Goal: Information Seeking & Learning: Learn about a topic

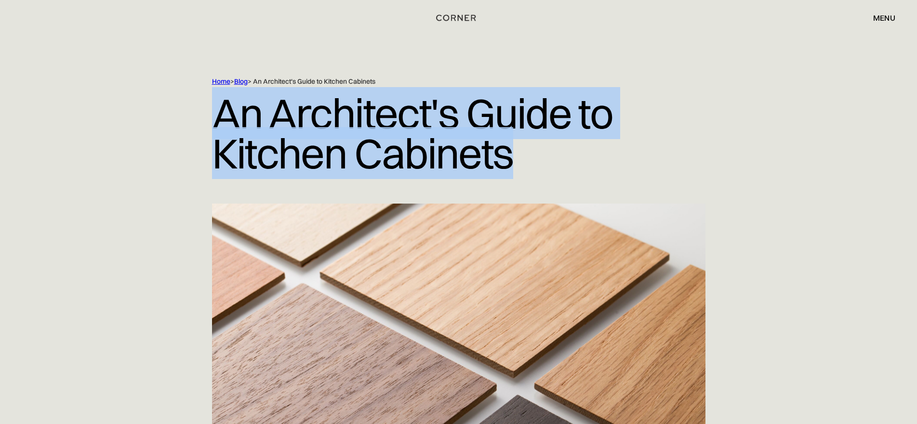
drag, startPoint x: 514, startPoint y: 156, endPoint x: 212, endPoint y: 132, distance: 303.1
click at [212, 132] on h1 "An Architect's Guide to Kitchen Cabinets" at bounding box center [458, 133] width 493 height 94
copy h1 "An Architect's Guide to Kitchen Cabinets"
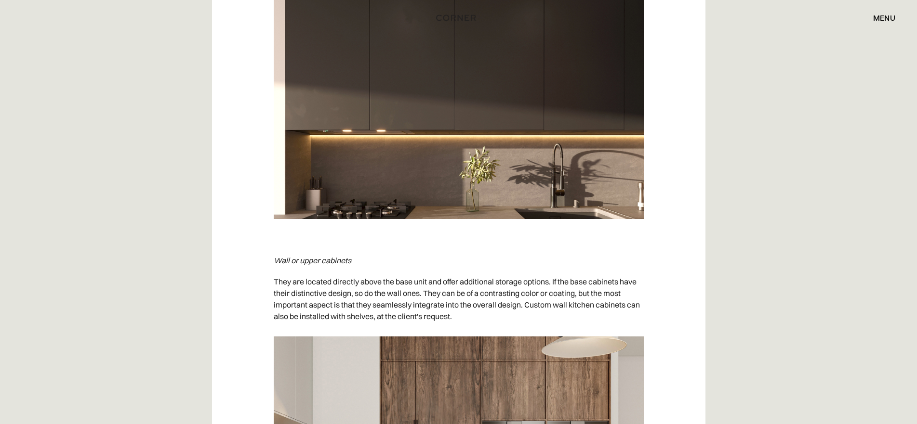
scroll to position [1445, 0]
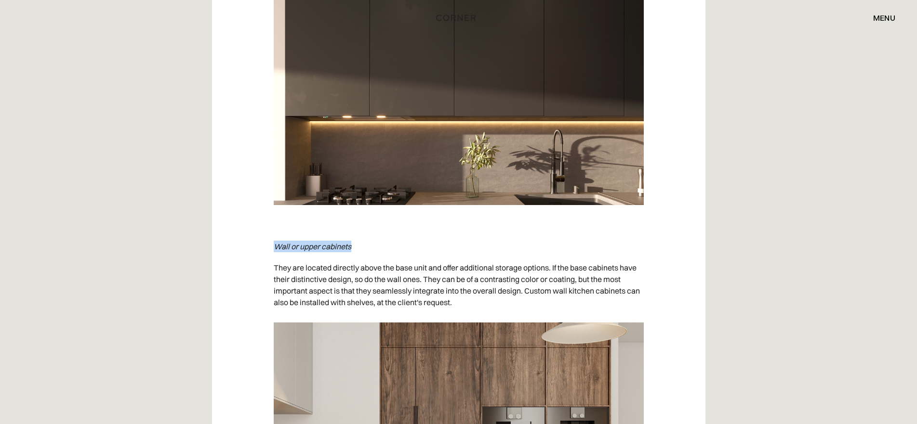
drag, startPoint x: 275, startPoint y: 247, endPoint x: 367, endPoint y: 246, distance: 92.5
click at [367, 246] on p "Wall or upper cabinets" at bounding box center [459, 246] width 370 height 21
copy em "Wall or upper cabinets"
click at [392, 284] on p "They are located directly above the base unit and offer additional storage opti…" at bounding box center [459, 285] width 370 height 56
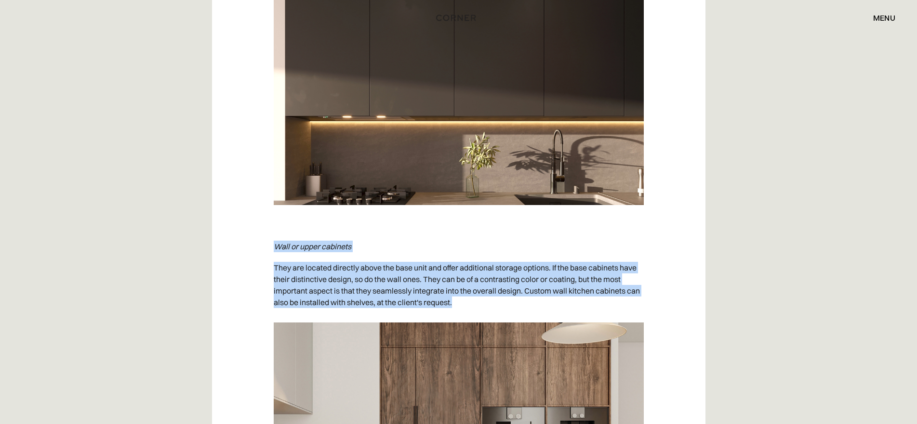
drag, startPoint x: 275, startPoint y: 245, endPoint x: 476, endPoint y: 305, distance: 209.6
copy div "Wall or upper cabinets They are located directly above the base unit and offer …"
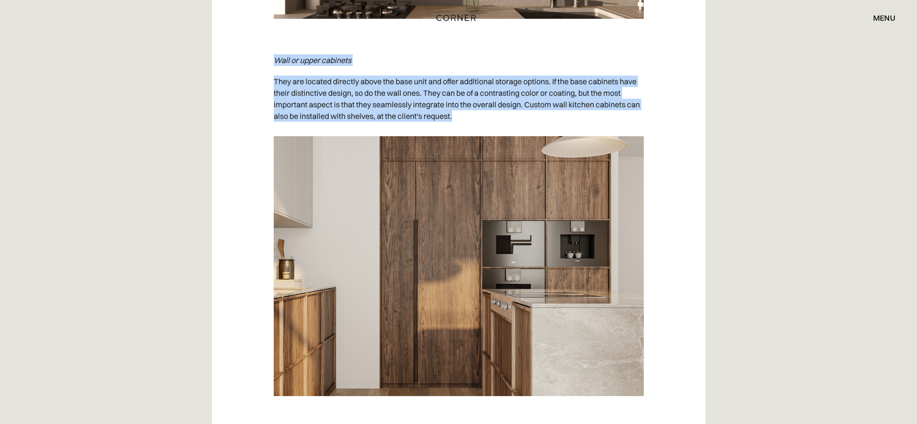
scroll to position [1686, 0]
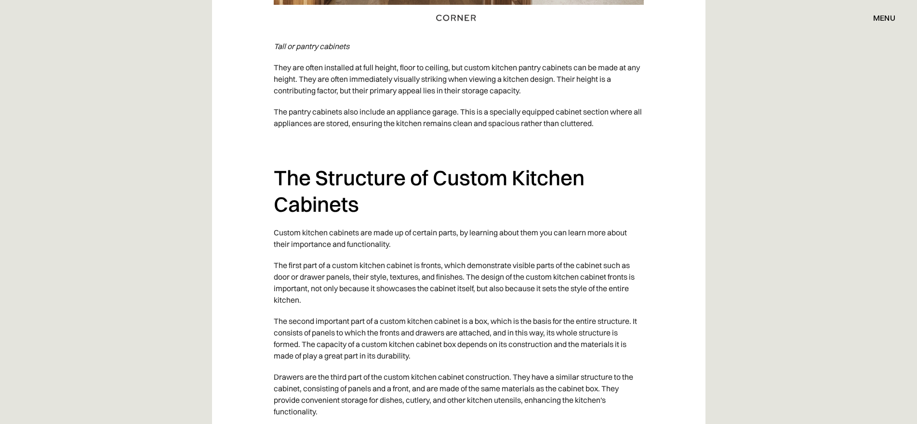
scroll to position [1927, 0]
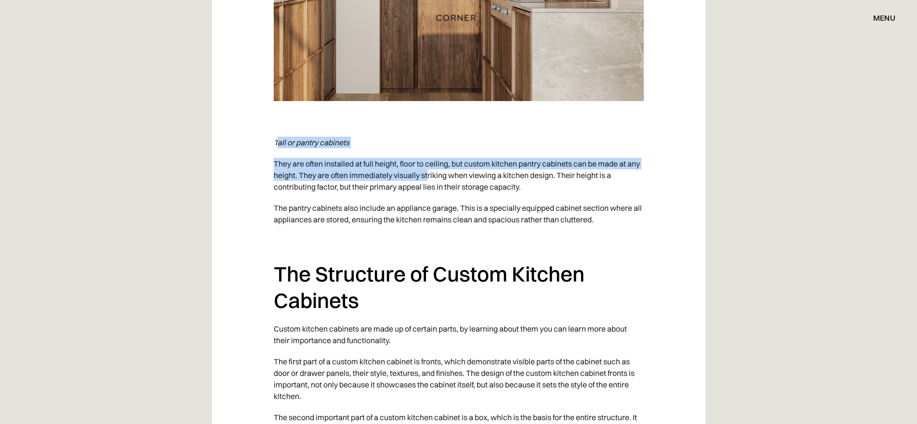
drag, startPoint x: 276, startPoint y: 141, endPoint x: 428, endPoint y: 174, distance: 155.7
copy div "all or pantry cabinets They are often installed at full height, floor to ceilin…"
click at [393, 147] on p "Tall or pantry cabinets" at bounding box center [459, 142] width 370 height 21
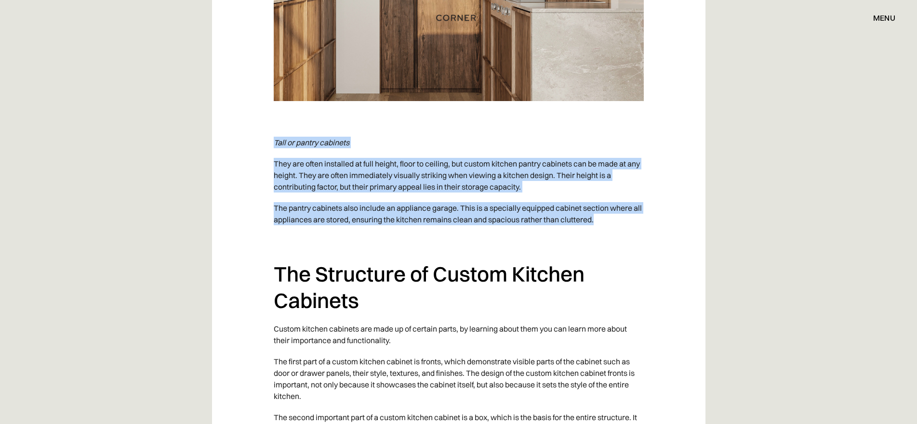
drag, startPoint x: 274, startPoint y: 141, endPoint x: 653, endPoint y: 225, distance: 388.6
copy div "Tall or pantry cabinets They are often installed at full height, floor to ceili…"
click at [335, 289] on h2 "The Structure of Custom Kitchen Cabinets" at bounding box center [459, 287] width 370 height 53
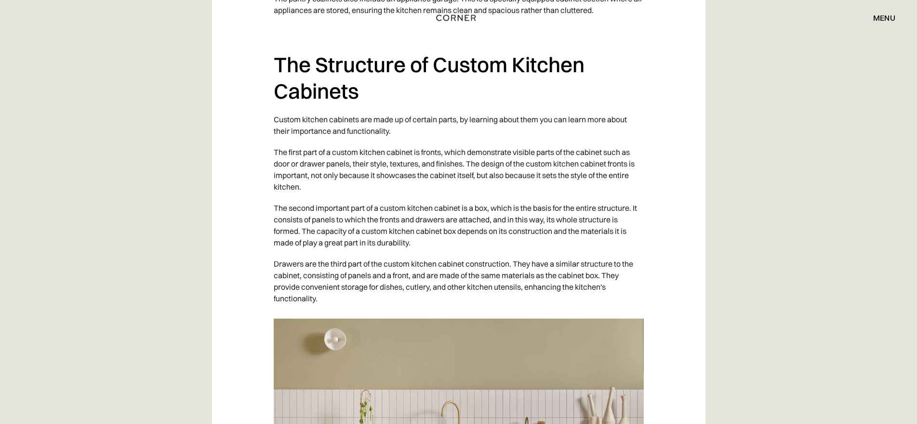
scroll to position [2120, 0]
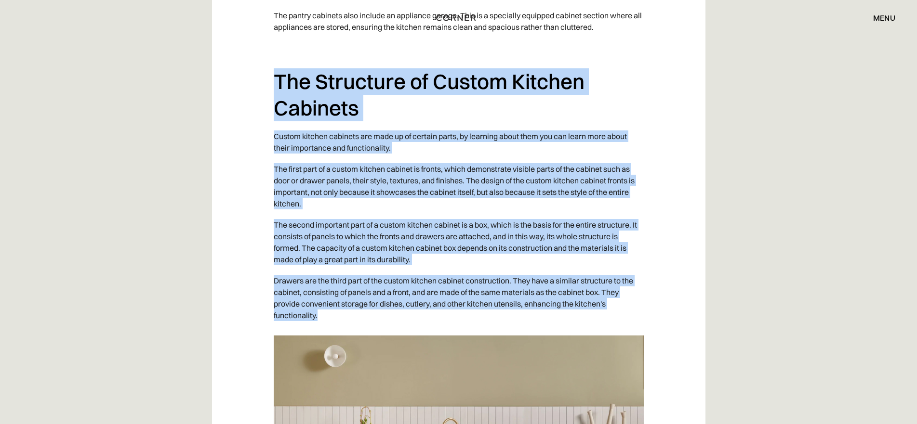
drag, startPoint x: 278, startPoint y: 87, endPoint x: 411, endPoint y: 336, distance: 282.6
copy div "Lor Ipsumdolo si Ametco Adipisc Elitsedd Eiusmo tempori utlabore etd magn al en…"
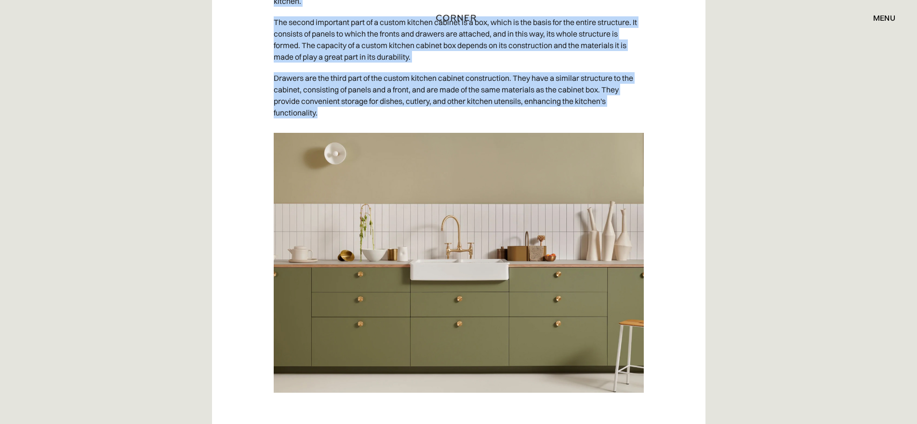
scroll to position [2409, 0]
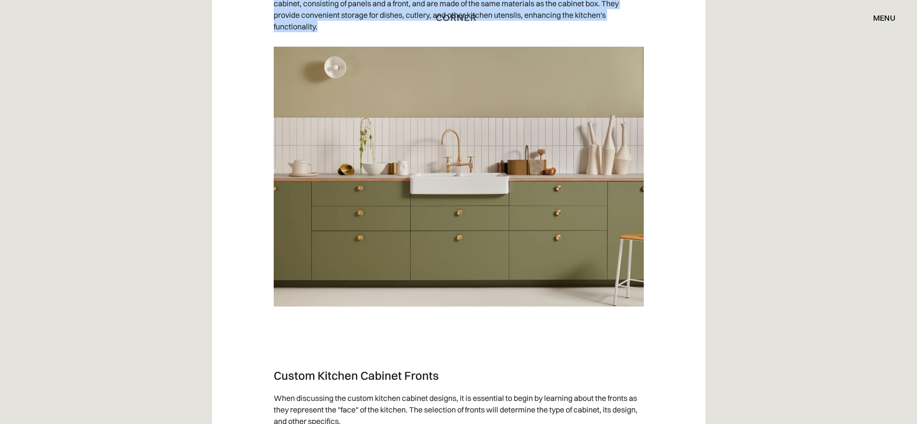
copy div "Lor Ipsumdolo si Ametco Adipisc Elitsedd Eiusmo tempori utlabore etd magn al en…"
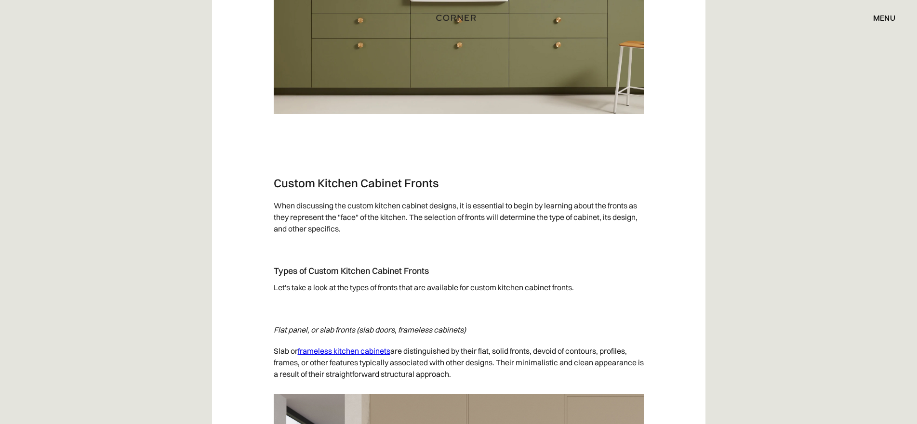
scroll to position [2698, 0]
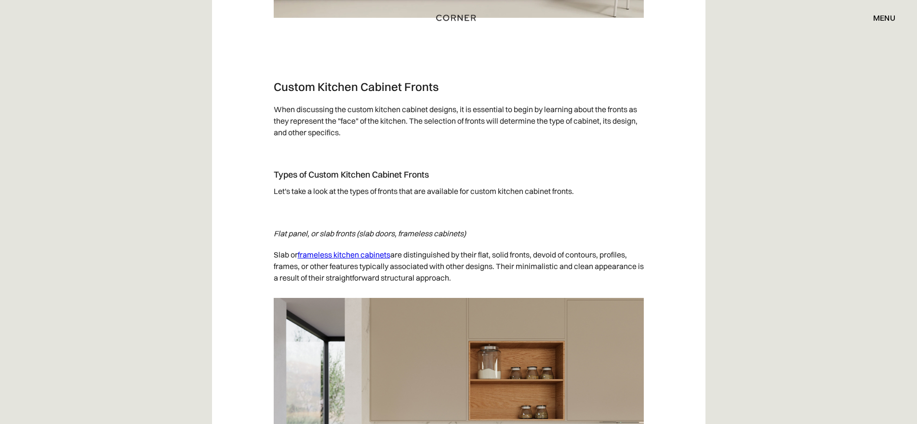
click at [363, 86] on h3 "Custom Kitchen Cabinet Fronts" at bounding box center [459, 87] width 370 height 14
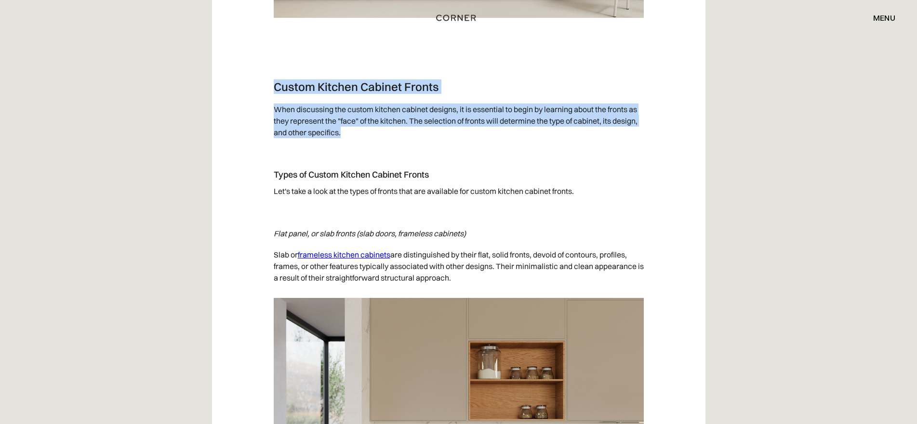
drag, startPoint x: 349, startPoint y: 137, endPoint x: 260, endPoint y: 83, distance: 104.6
copy div "Custom Kitchen Cabinet Fronts When discussing the custom kitchen cabinet design…"
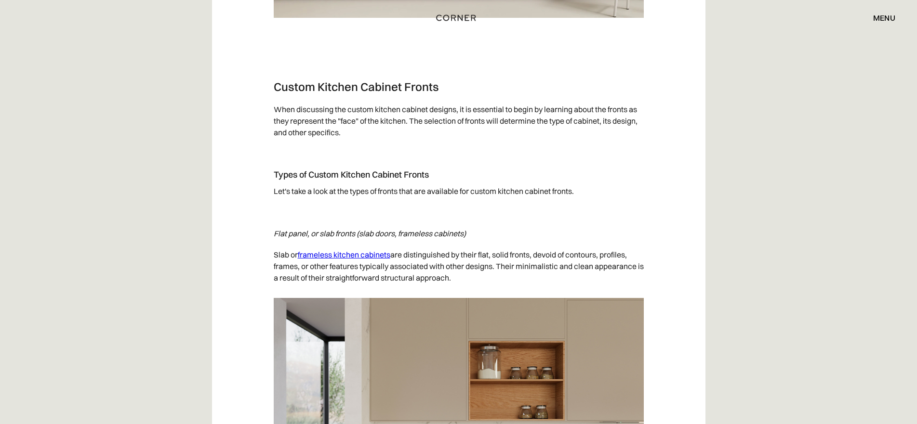
click at [304, 196] on p "Let's take a look at the types of fronts that are available for custom kitchen …" at bounding box center [459, 191] width 370 height 21
click at [342, 171] on h4 "Types of Custom Kitchen Cabinet Fronts" at bounding box center [459, 175] width 370 height 12
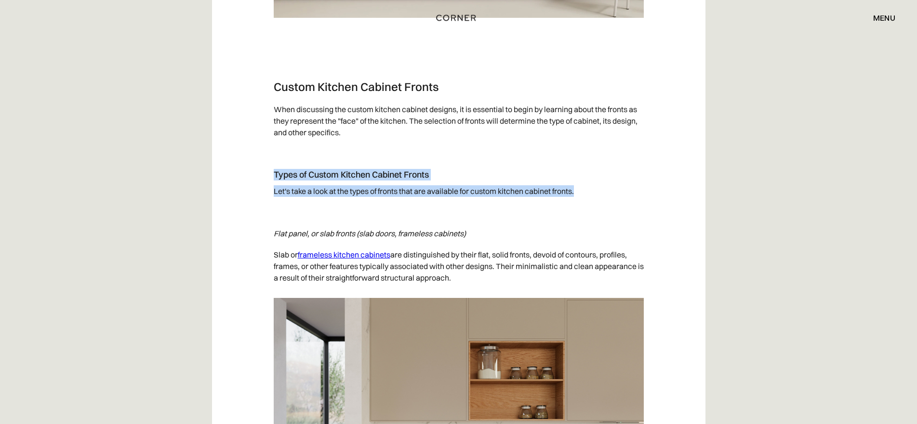
drag, startPoint x: 275, startPoint y: 175, endPoint x: 583, endPoint y: 192, distance: 307.9
copy div "Types of Custom Kitchen Cabinet Fronts Let's take a look at the types of fronts…"
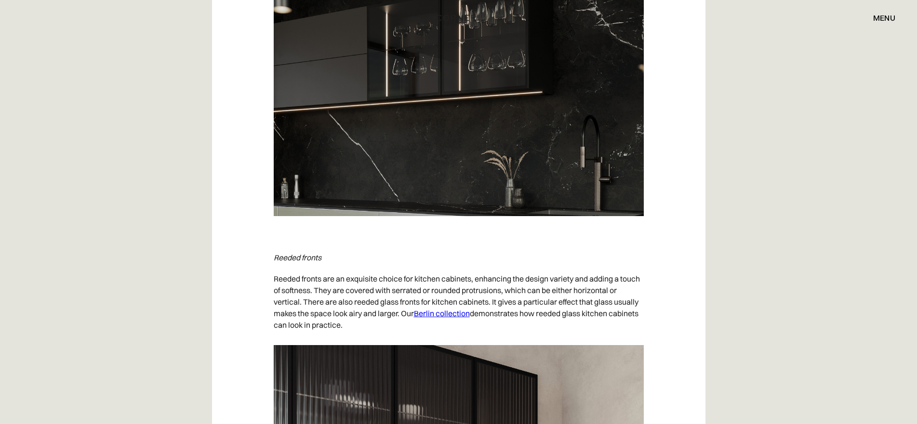
scroll to position [3517, 0]
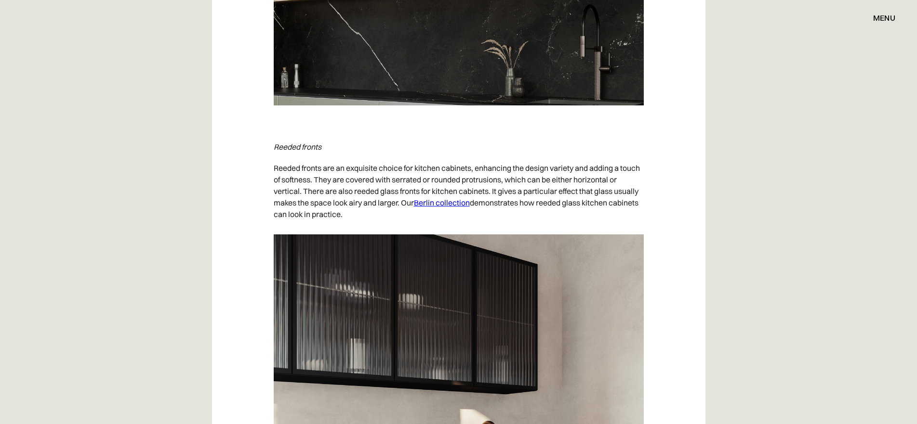
click at [292, 150] on em "Reeded fronts" at bounding box center [298, 147] width 48 height 10
drag, startPoint x: 275, startPoint y: 146, endPoint x: 327, endPoint y: 146, distance: 52.5
click at [327, 146] on p "‍ Reeded fronts" at bounding box center [459, 146] width 370 height 21
copy em "Reeded fronts"
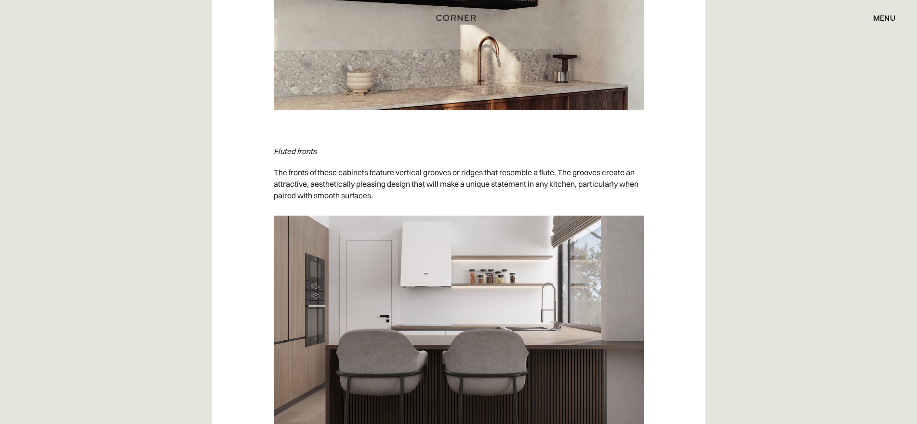
scroll to position [3903, 0]
click at [309, 151] on em "Fluted fronts" at bounding box center [295, 151] width 43 height 10
drag, startPoint x: 273, startPoint y: 152, endPoint x: 326, endPoint y: 152, distance: 52.5
click at [326, 152] on p "‍ Fluted fronts" at bounding box center [459, 150] width 370 height 21
click at [332, 191] on p "The fronts of these cabinets feature vertical grooves or ridges that resemble a…" at bounding box center [459, 183] width 370 height 44
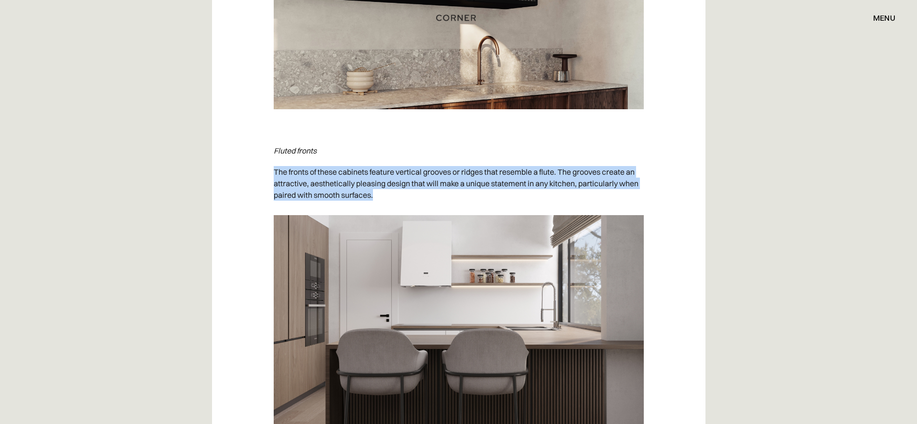
drag, startPoint x: 381, startPoint y: 197, endPoint x: 269, endPoint y: 173, distance: 114.6
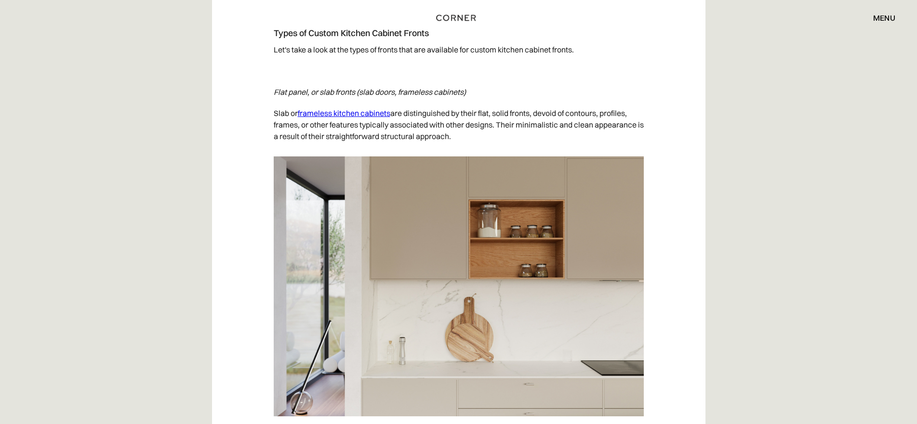
scroll to position [2698, 0]
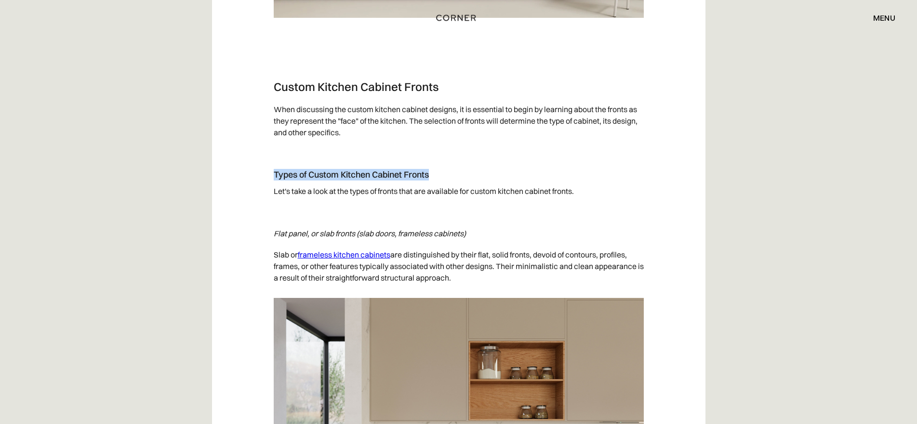
drag, startPoint x: 432, startPoint y: 175, endPoint x: 272, endPoint y: 176, distance: 160.0
click at [343, 234] on em "Flat panel, or slab fronts (slab doors, frameless cabinets)" at bounding box center [370, 234] width 192 height 10
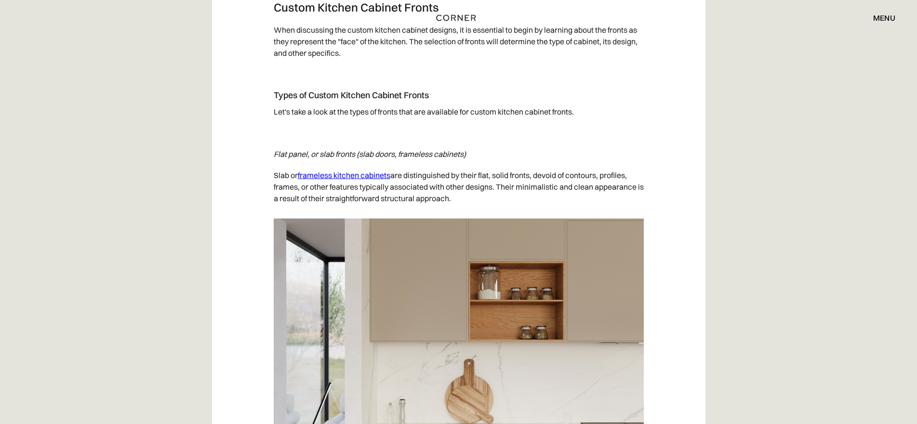
scroll to position [2795, 0]
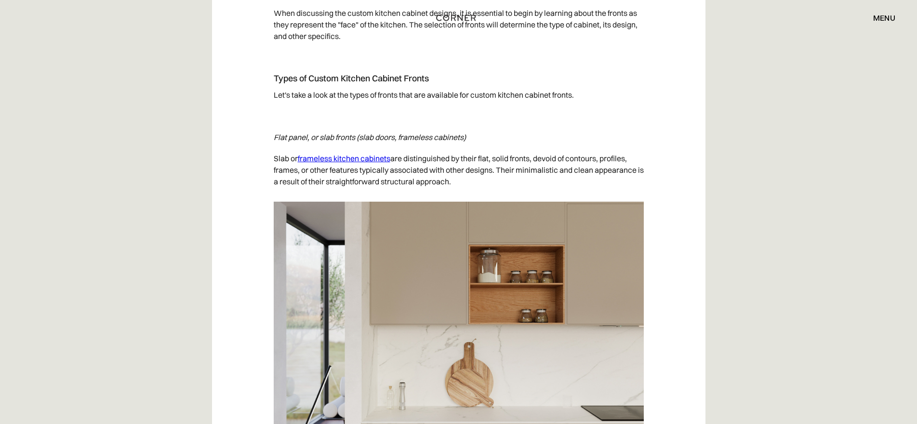
drag, startPoint x: 274, startPoint y: 136, endPoint x: 491, endPoint y: 192, distance: 223.4
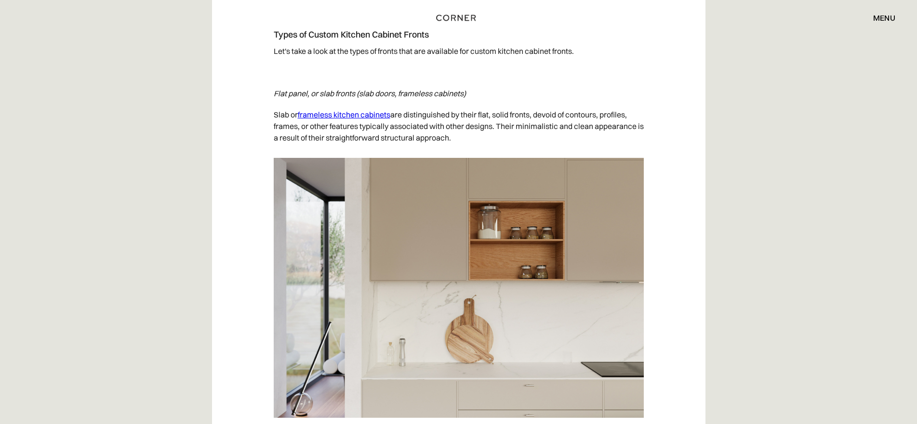
scroll to position [2891, 0]
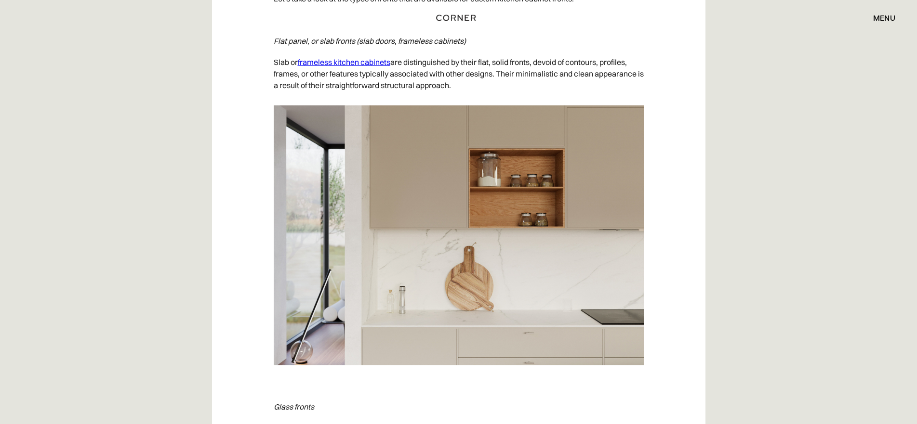
click at [603, 39] on p "‍ Flat panel, or slab fronts (slab doors, frameless cabinets)" at bounding box center [459, 40] width 370 height 21
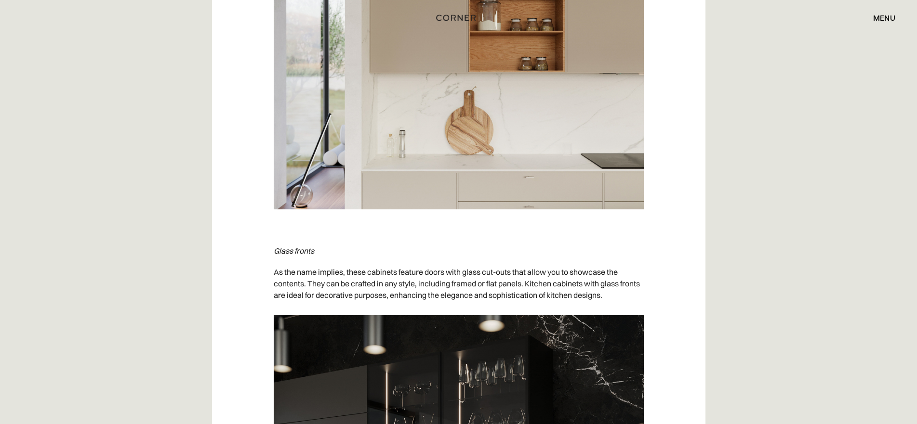
scroll to position [3132, 0]
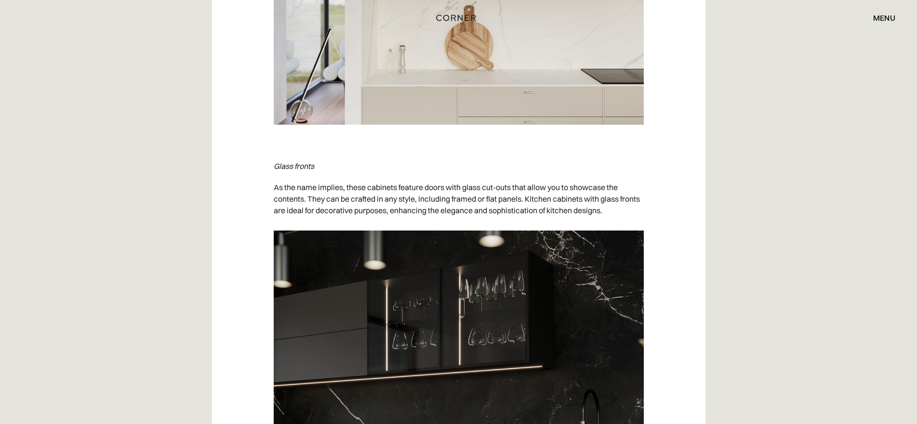
click at [344, 180] on p "As the name implies, these cabinets feature doors with glass cut-outs that allo…" at bounding box center [459, 199] width 370 height 44
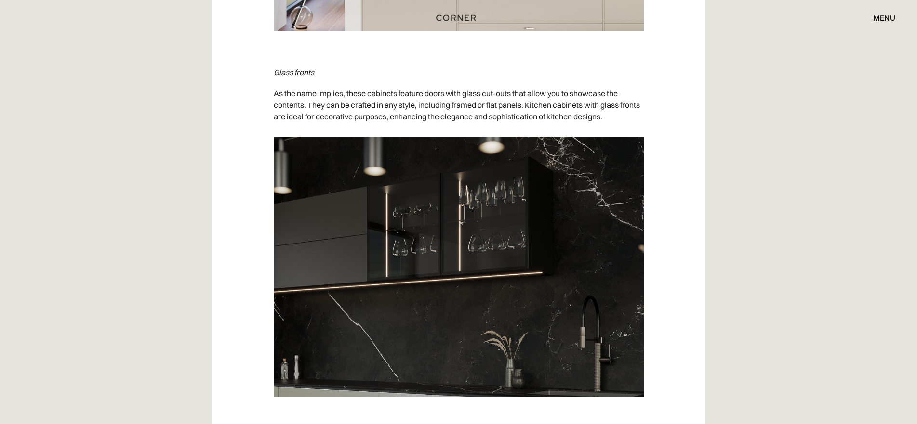
scroll to position [3228, 0]
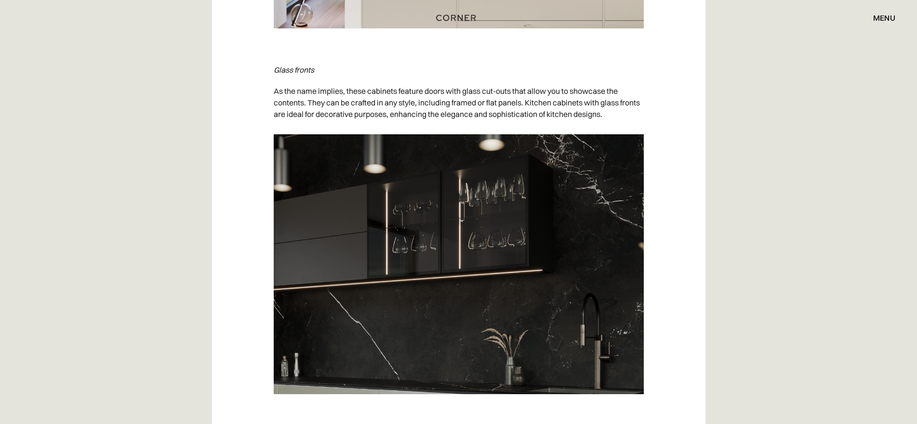
click at [433, 83] on p "As the name implies, these cabinets feature doors with glass cut-outs that allo…" at bounding box center [459, 102] width 370 height 44
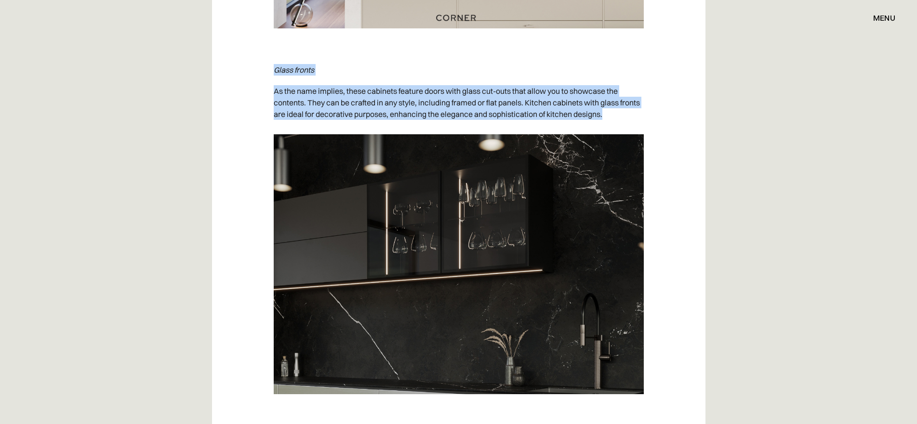
drag, startPoint x: 274, startPoint y: 69, endPoint x: 605, endPoint y: 118, distance: 334.6
click at [394, 73] on p "‍ Glass fronts" at bounding box center [459, 69] width 370 height 21
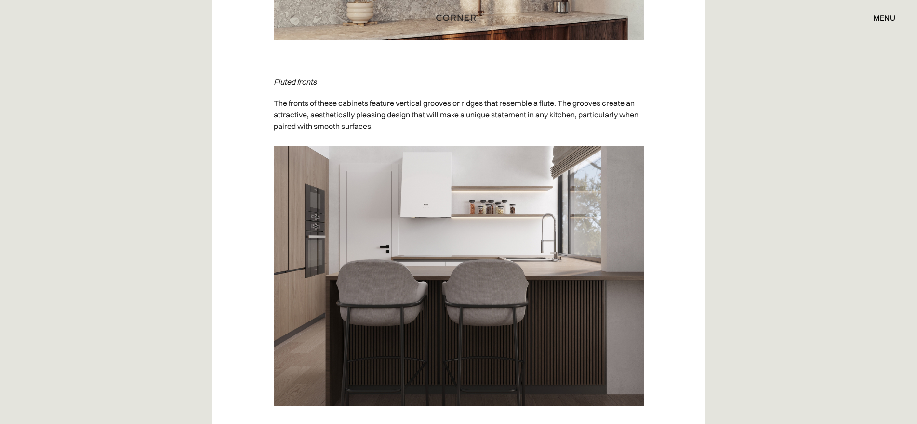
scroll to position [3951, 0]
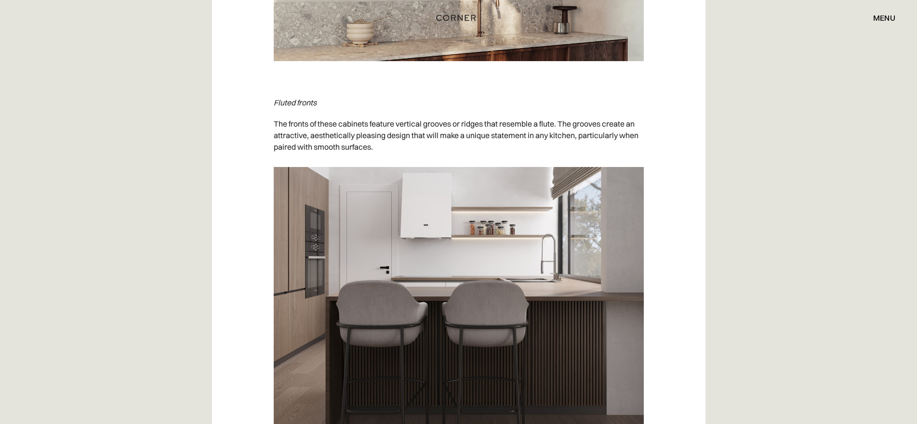
click at [281, 98] on em "Fluted fronts" at bounding box center [295, 103] width 43 height 10
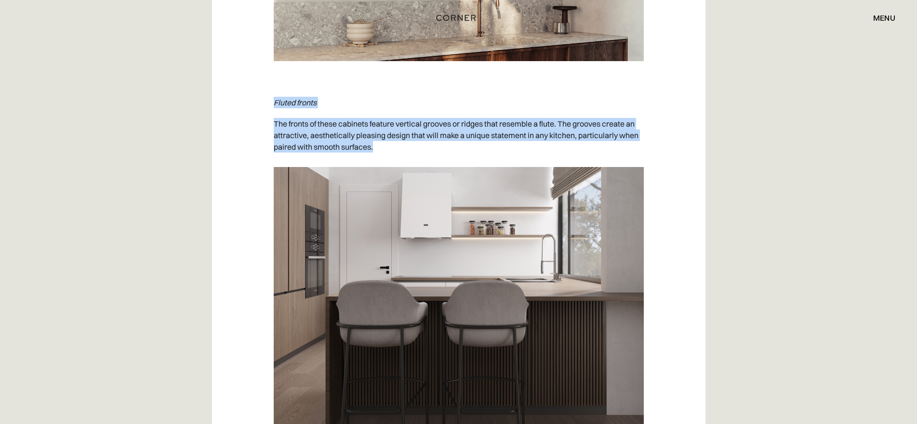
drag, startPoint x: 274, startPoint y: 104, endPoint x: 377, endPoint y: 147, distance: 111.2
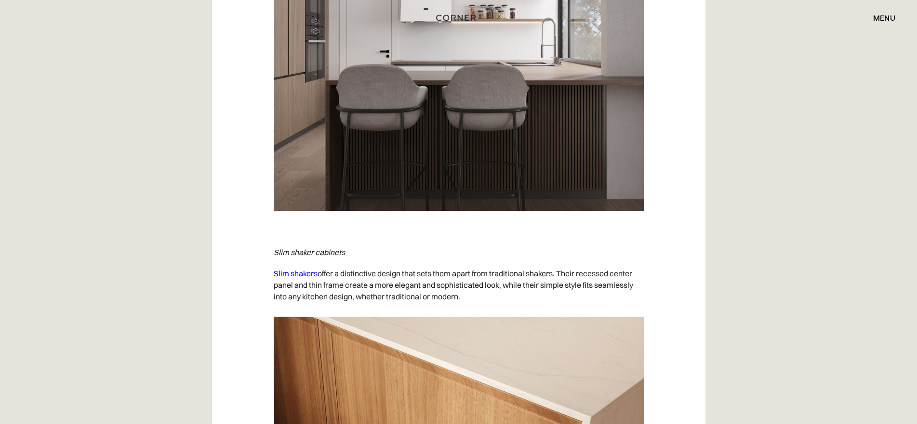
scroll to position [4240, 0]
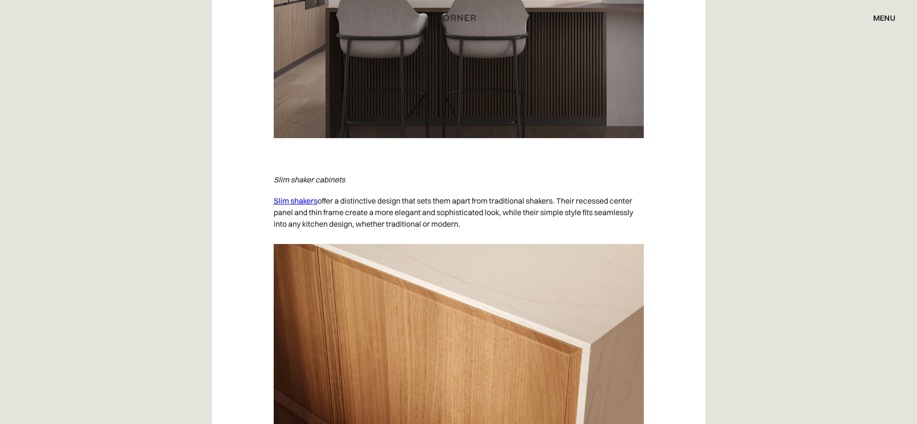
click at [327, 176] on em "Slim shaker cabinets" at bounding box center [309, 180] width 71 height 10
drag, startPoint x: 275, startPoint y: 180, endPoint x: 487, endPoint y: 228, distance: 217.4
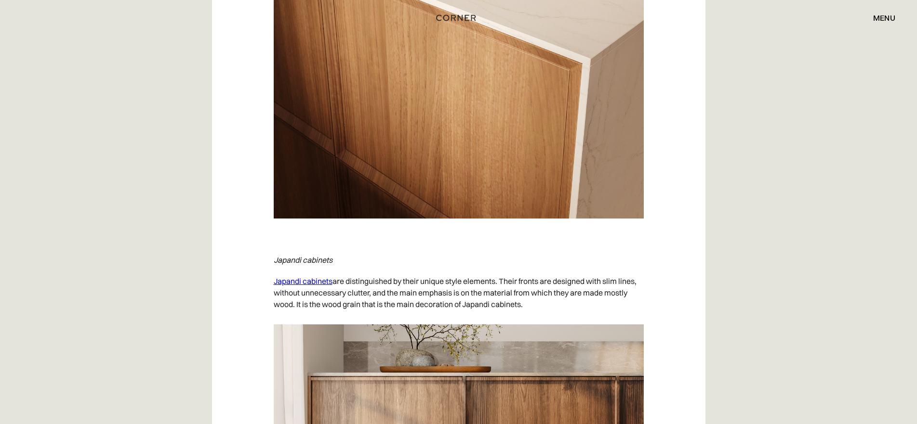
scroll to position [4626, 0]
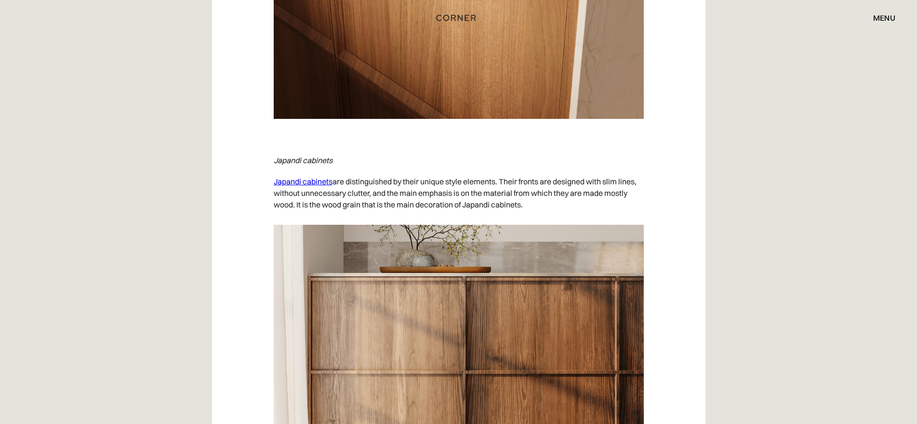
click at [357, 181] on p "Japandi cabinets are distinguished by their unique style elements. Their fronts…" at bounding box center [459, 193] width 370 height 44
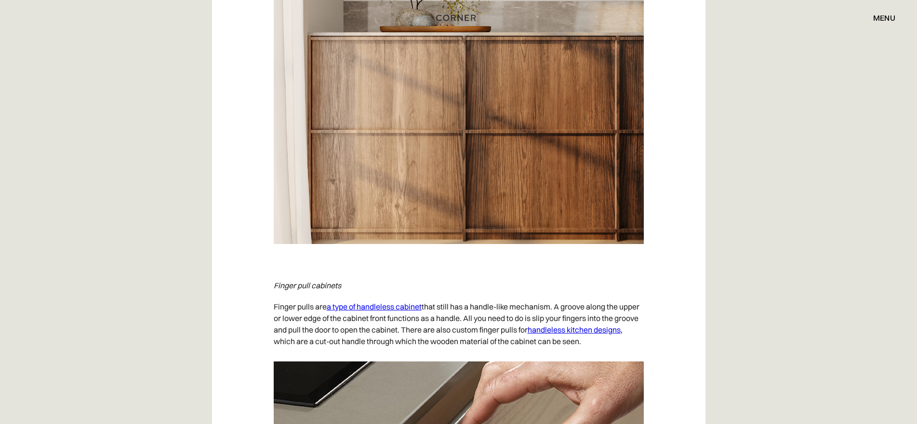
scroll to position [4722, 0]
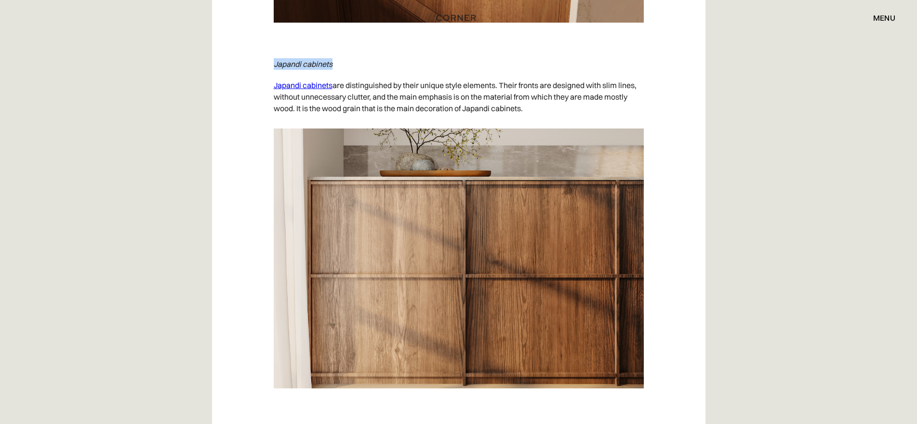
drag, startPoint x: 275, startPoint y: 65, endPoint x: 352, endPoint y: 66, distance: 77.1
click at [352, 66] on p "‍ Japandi cabinets" at bounding box center [459, 63] width 370 height 21
click at [404, 297] on img at bounding box center [459, 259] width 370 height 260
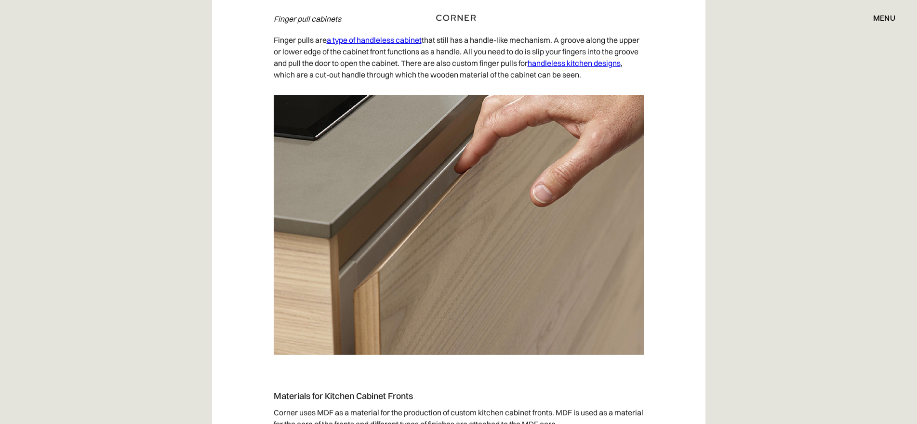
scroll to position [5204, 0]
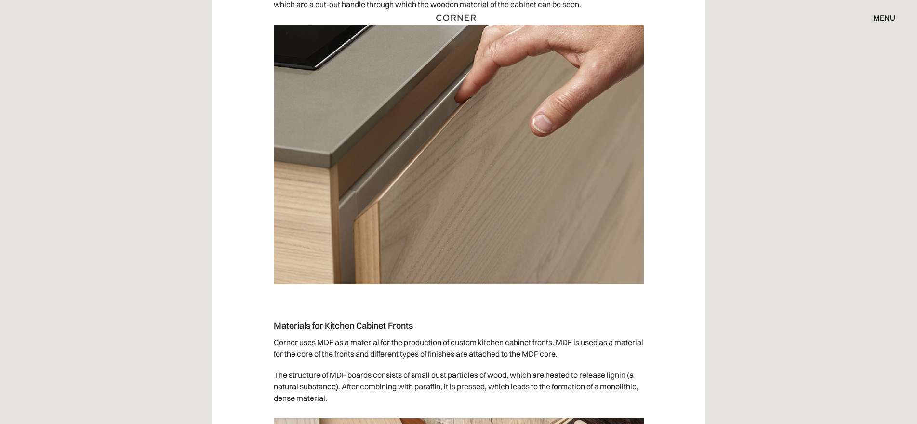
click at [495, 209] on img at bounding box center [459, 155] width 370 height 260
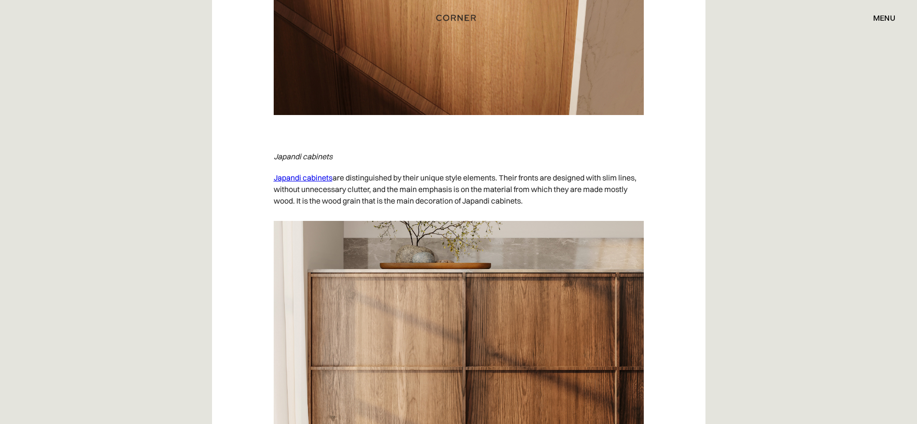
scroll to position [4577, 0]
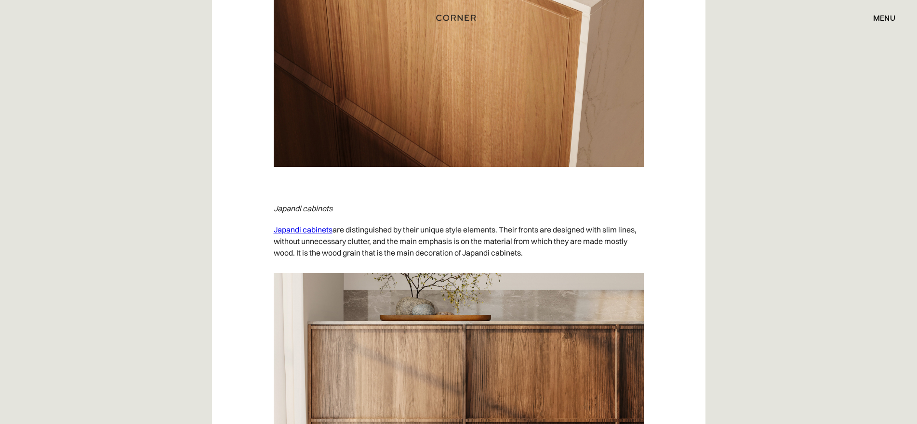
click at [329, 212] on em "Japandi cabinets" at bounding box center [303, 209] width 59 height 10
drag, startPoint x: 334, startPoint y: 209, endPoint x: 274, endPoint y: 210, distance: 60.2
click at [274, 210] on p "‍ Japandi cabinets" at bounding box center [459, 208] width 370 height 21
drag, startPoint x: 524, startPoint y: 255, endPoint x: 272, endPoint y: 230, distance: 253.2
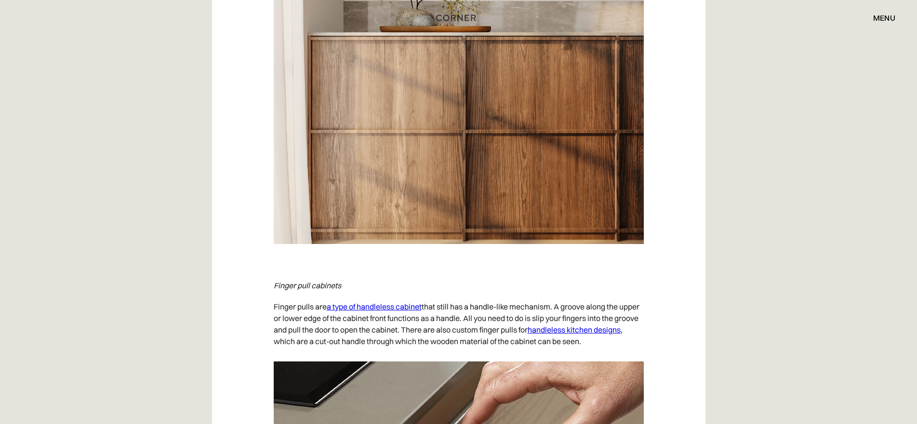
scroll to position [4915, 0]
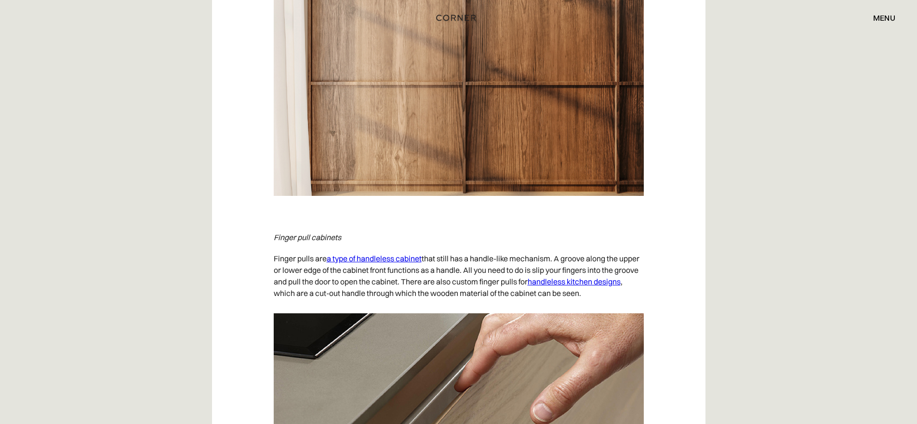
click at [318, 237] on em "Finger pull cabinets" at bounding box center [307, 238] width 67 height 10
drag, startPoint x: 344, startPoint y: 238, endPoint x: 270, endPoint y: 239, distance: 73.3
click at [279, 260] on p "Finger pulls are a type of handleless cabinet that still has a handle-like mech…" at bounding box center [459, 276] width 370 height 56
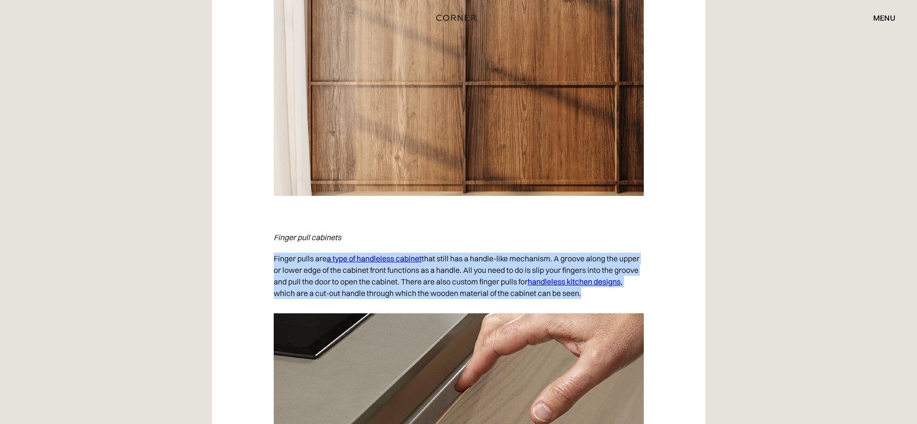
drag, startPoint x: 274, startPoint y: 259, endPoint x: 635, endPoint y: 302, distance: 363.0
click at [635, 302] on p "Finger pulls are a type of handleless cabinet that still has a handle-like mech…" at bounding box center [459, 276] width 370 height 56
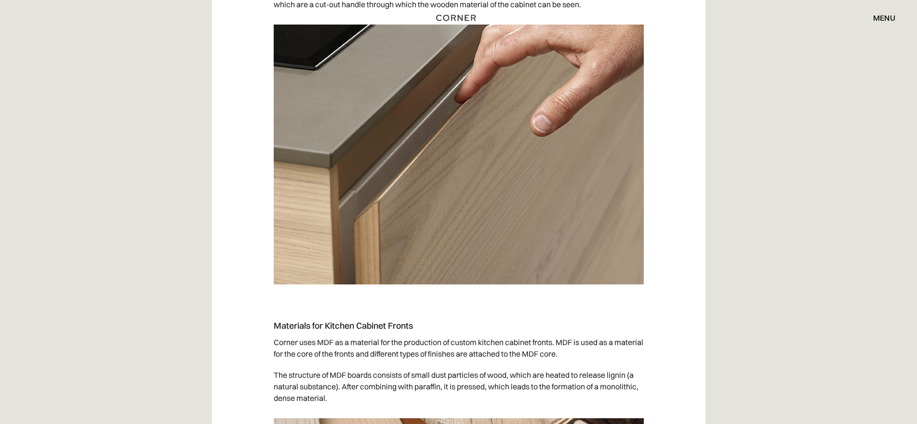
click at [410, 297] on p "‍" at bounding box center [459, 304] width 370 height 21
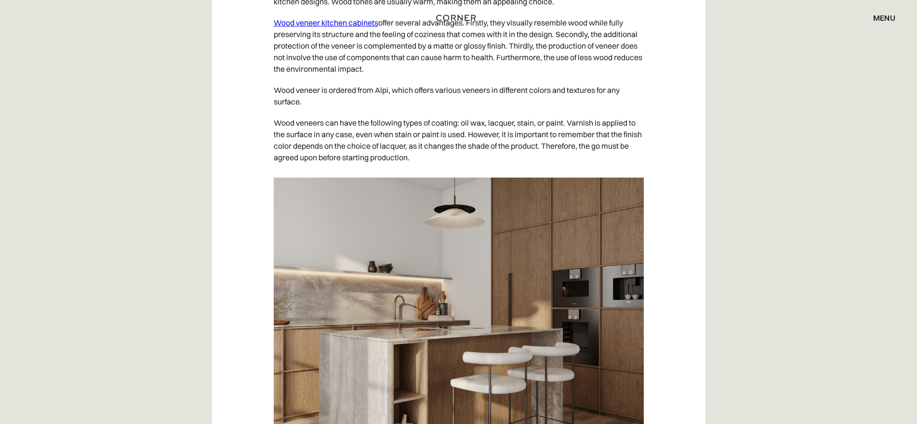
scroll to position [6505, 0]
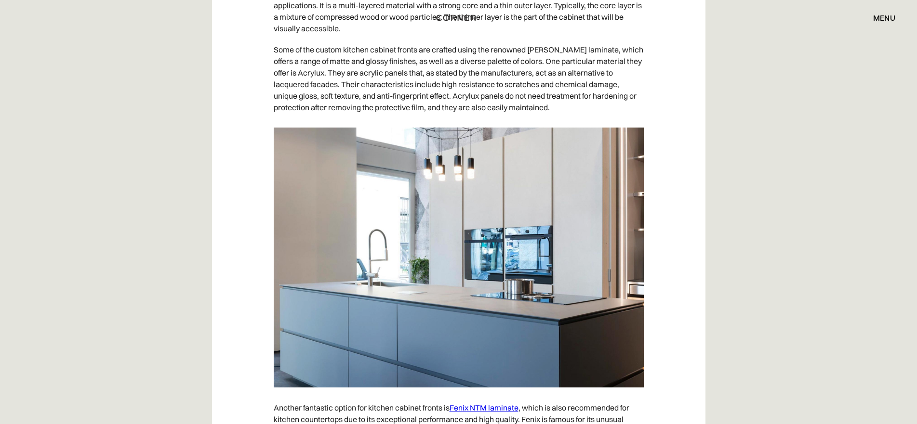
scroll to position [7324, 0]
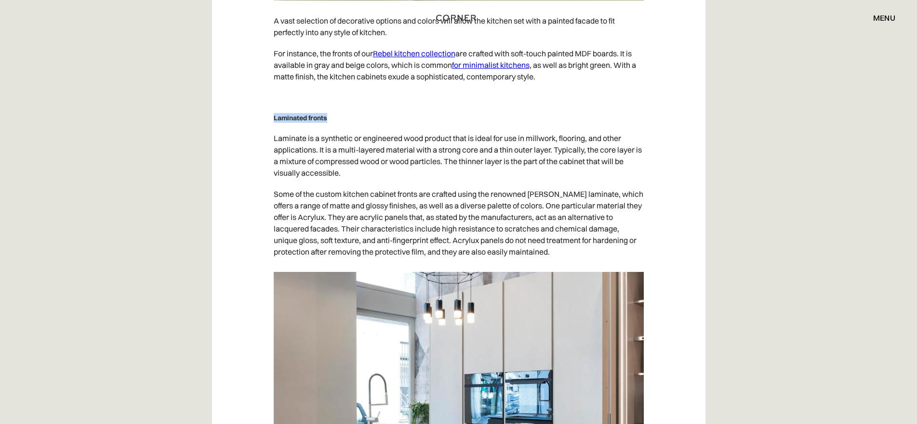
drag, startPoint x: 334, startPoint y: 130, endPoint x: 269, endPoint y: 126, distance: 65.6
click at [349, 151] on p "Laminate is a synthetic or engineered wood product that is ideal for use in mil…" at bounding box center [459, 156] width 370 height 56
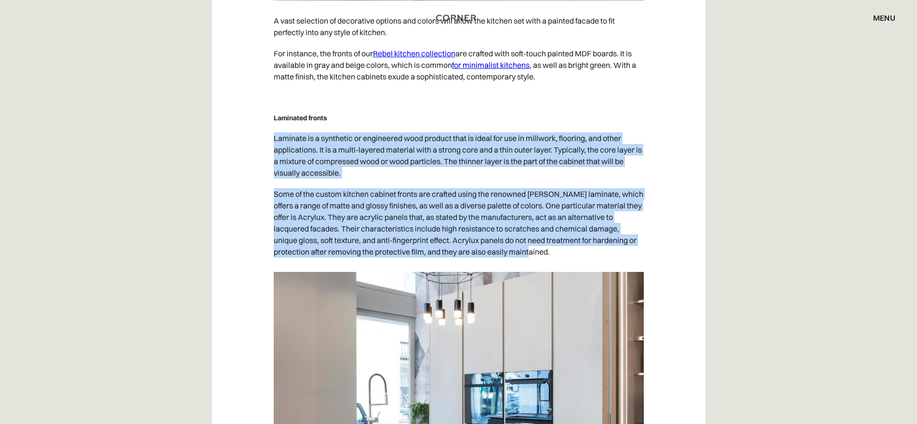
drag, startPoint x: 274, startPoint y: 149, endPoint x: 534, endPoint y: 266, distance: 285.3
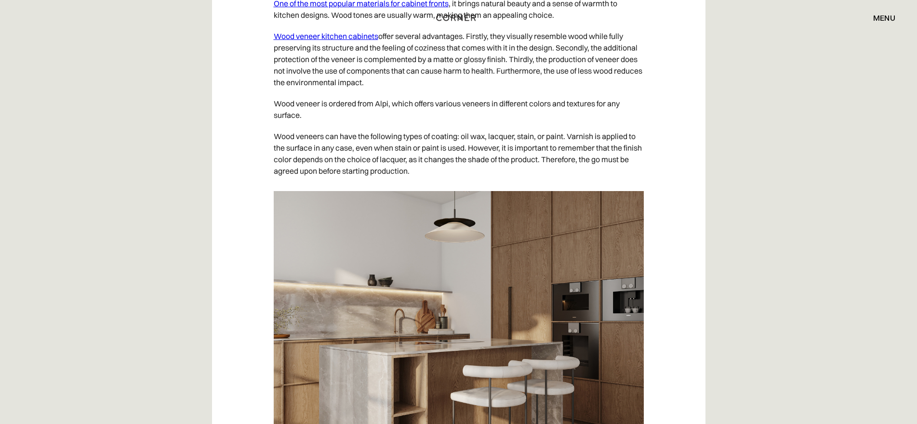
scroll to position [6312, 0]
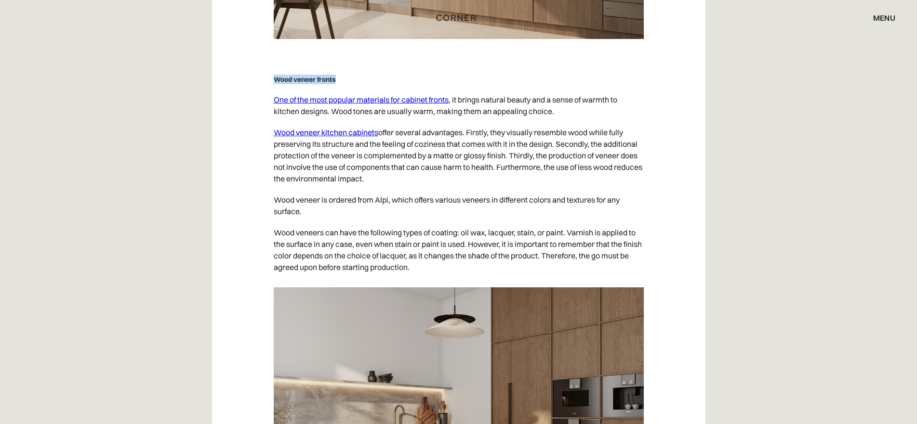
drag, startPoint x: 339, startPoint y: 77, endPoint x: 271, endPoint y: 79, distance: 68.0
click at [382, 121] on p "‍ One of the most popular materials for cabinet fronts , it brings natural beau…" at bounding box center [459, 105] width 370 height 33
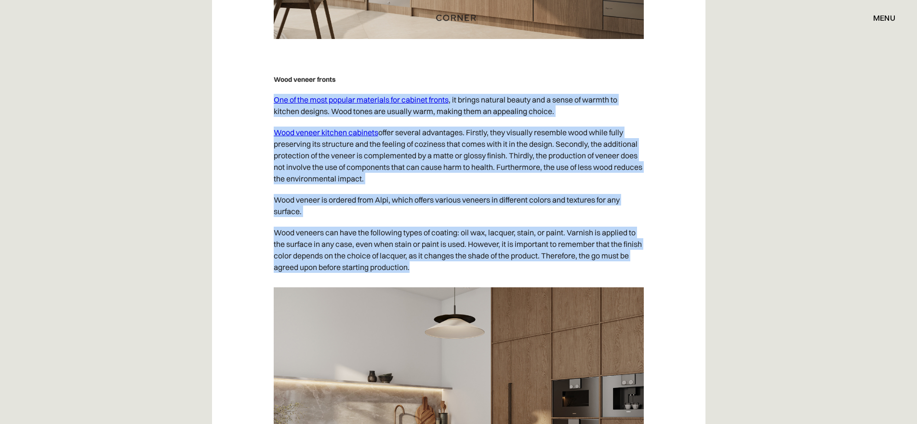
drag, startPoint x: 425, startPoint y: 271, endPoint x: 270, endPoint y: 98, distance: 232.4
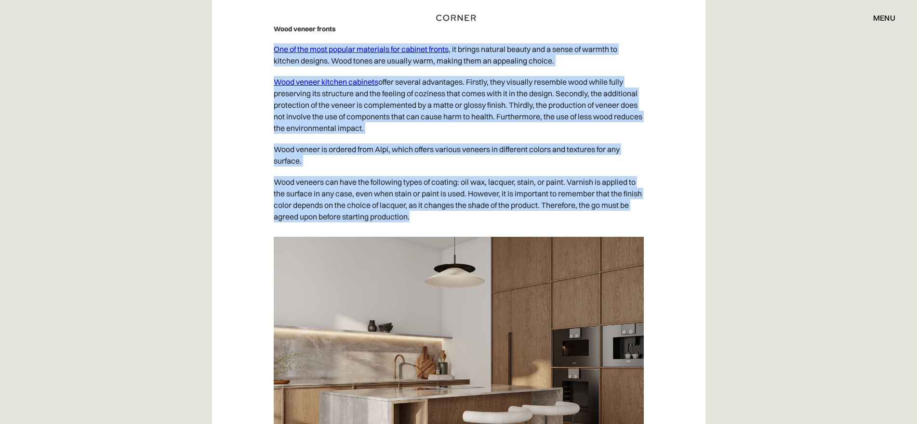
scroll to position [6457, 0]
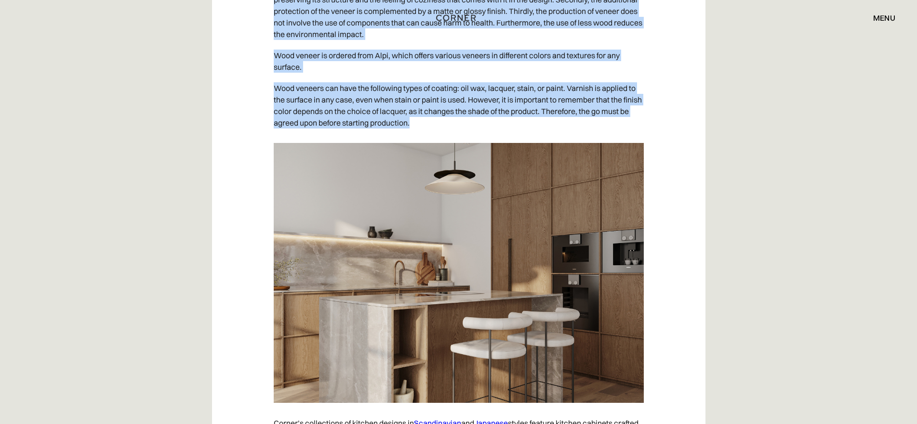
click at [452, 267] on img at bounding box center [459, 273] width 370 height 260
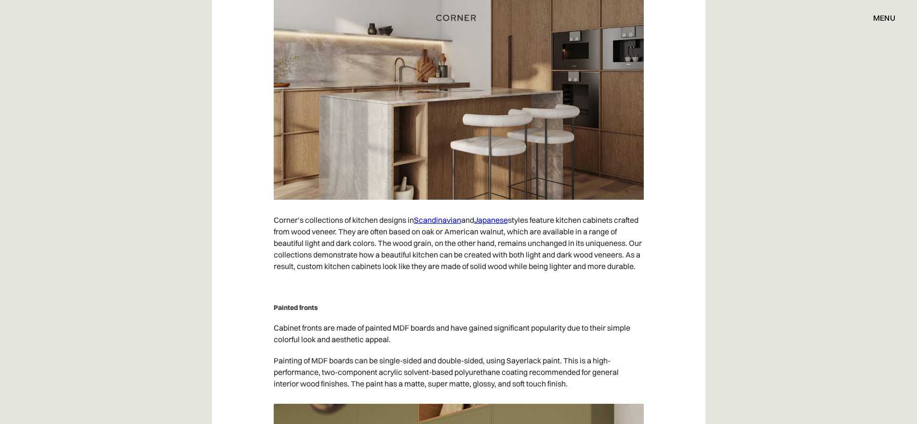
scroll to position [6746, 0]
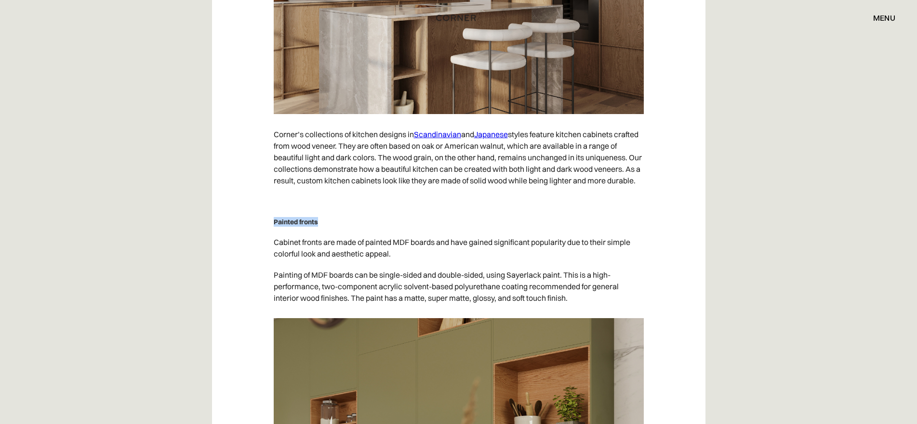
drag, startPoint x: 321, startPoint y: 236, endPoint x: 271, endPoint y: 232, distance: 50.7
click at [271, 232] on div "Corner introduces you to everything you need to know about custom modern kitche…" at bounding box center [458, 205] width 493 height 12800
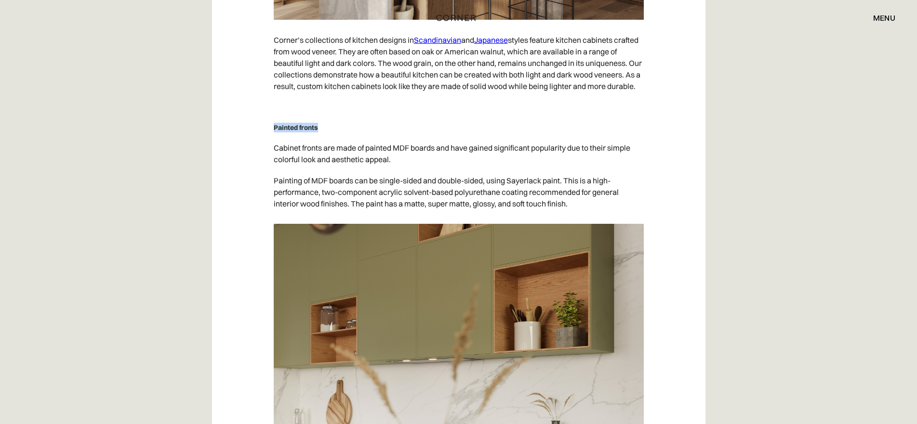
scroll to position [6842, 0]
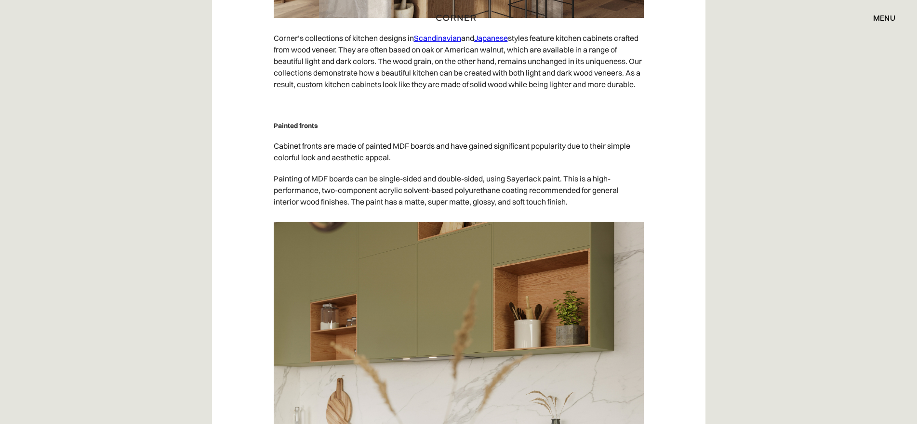
click at [343, 160] on p "Cabinet fronts are made of painted MDF boards and have gained significant popul…" at bounding box center [459, 151] width 370 height 33
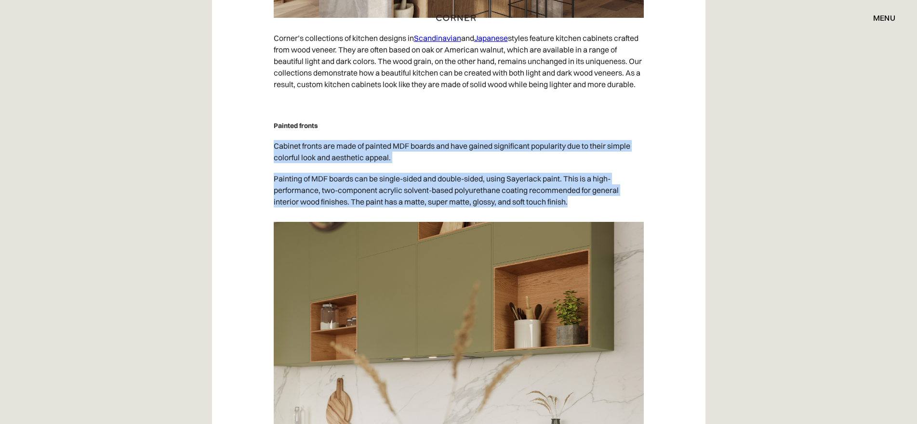
drag, startPoint x: 274, startPoint y: 157, endPoint x: 580, endPoint y: 222, distance: 312.4
click at [580, 222] on div "Corner introduces you to everything you need to know about custom modern kitche…" at bounding box center [459, 81] width 370 height 12745
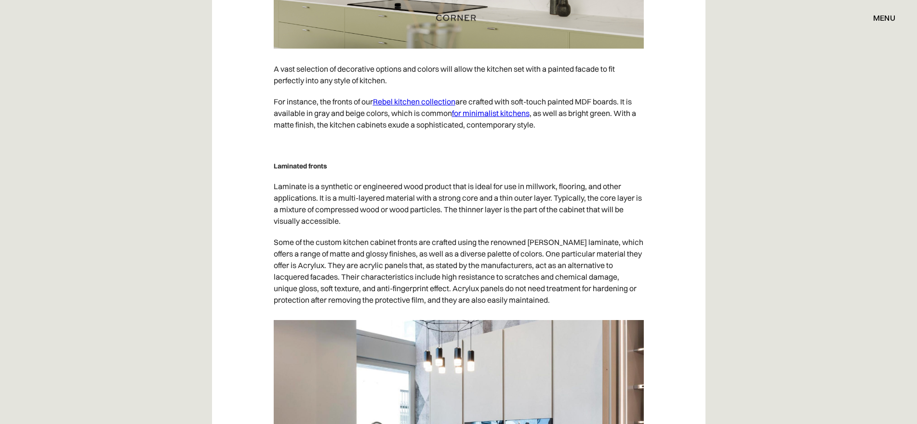
scroll to position [7276, 0]
click at [379, 187] on p "Laminate is a synthetic or engineered wood product that is ideal for use in mil…" at bounding box center [459, 204] width 370 height 56
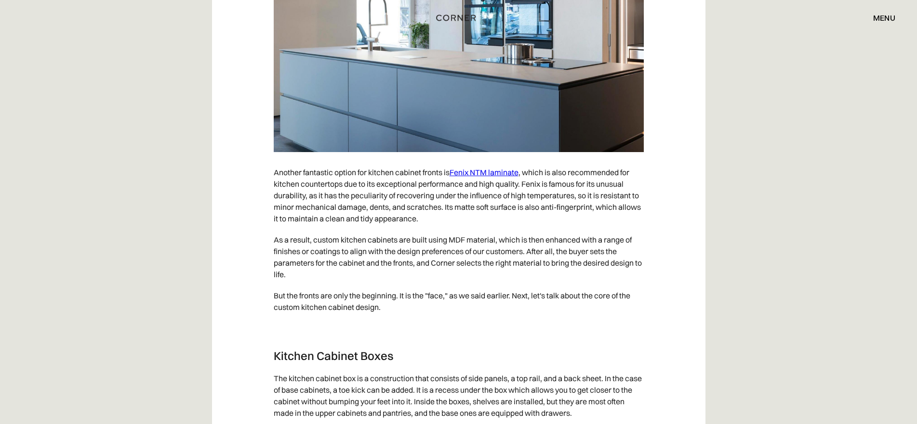
scroll to position [7709, 0]
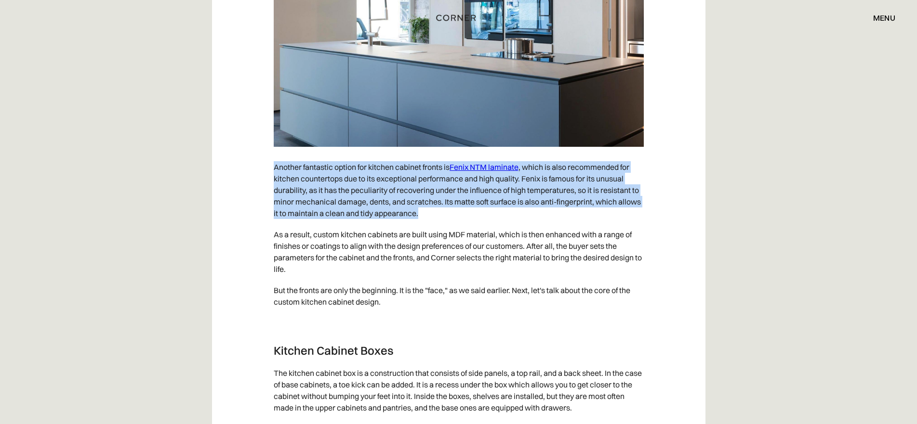
drag, startPoint x: 274, startPoint y: 179, endPoint x: 439, endPoint y: 231, distance: 173.6
click at [439, 224] on p "Another fantastic option for kitchen cabinet fronts is Fenix NTM laminate , whi…" at bounding box center [459, 190] width 370 height 67
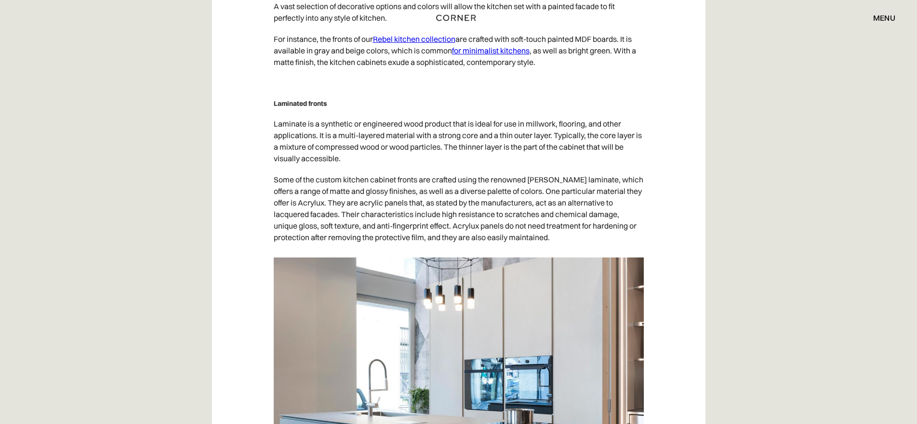
scroll to position [7324, 0]
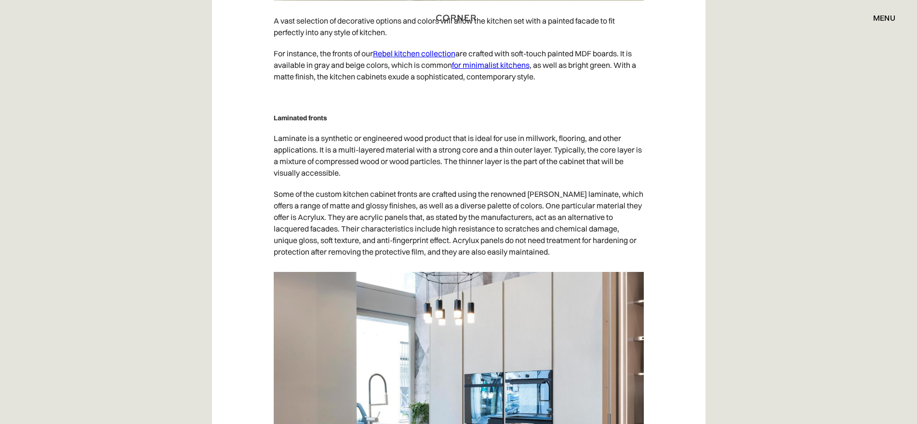
click at [315, 147] on p "Laminate is a synthetic or engineered wood product that is ideal for use in mil…" at bounding box center [459, 156] width 370 height 56
drag, startPoint x: 273, startPoint y: 148, endPoint x: 312, endPoint y: 155, distance: 39.5
click at [312, 155] on p "Laminate is a synthetic or engineered wood product that is ideal for use in mil…" at bounding box center [459, 156] width 370 height 56
click at [301, 123] on h5 "Laminated fronts" at bounding box center [459, 118] width 370 height 10
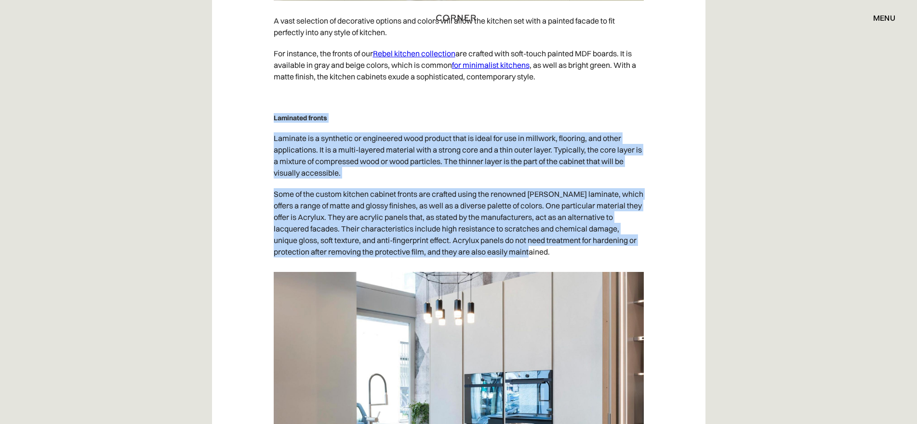
drag, startPoint x: 274, startPoint y: 129, endPoint x: 537, endPoint y: 260, distance: 293.7
click at [358, 154] on p "Laminate is a synthetic or engineered wood product that is ideal for use in mil…" at bounding box center [459, 156] width 370 height 56
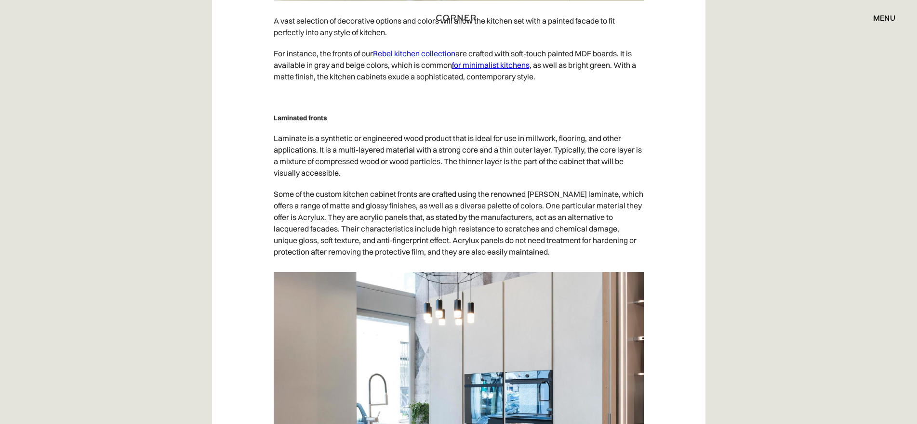
click at [322, 156] on p "Laminate is a synthetic or engineered wood product that is ideal for use in mil…" at bounding box center [459, 156] width 370 height 56
drag, startPoint x: 273, startPoint y: 150, endPoint x: 354, endPoint y: 181, distance: 86.6
click at [354, 181] on p "Laminate is a synthetic or engineered wood product that is ideal for use in mil…" at bounding box center [459, 156] width 370 height 56
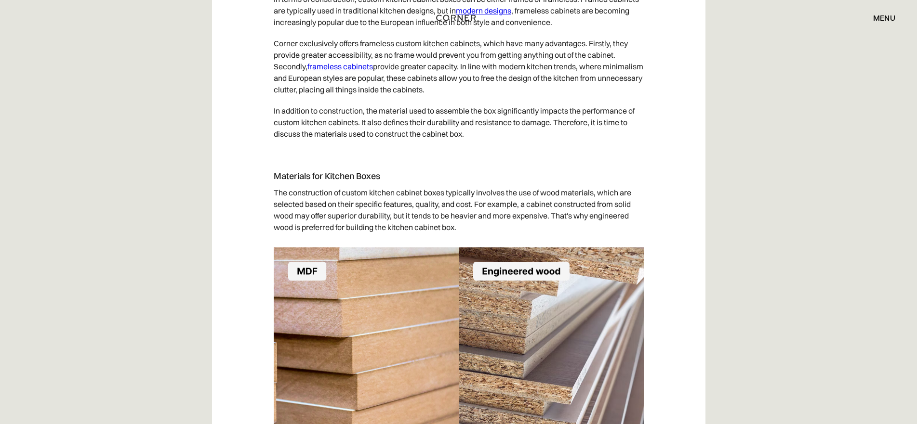
scroll to position [8577, 0]
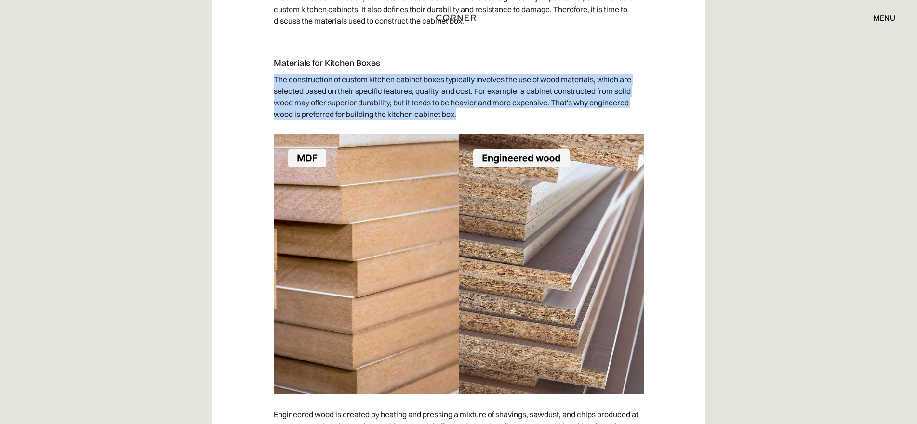
drag, startPoint x: 274, startPoint y: 89, endPoint x: 478, endPoint y: 135, distance: 209.8
click at [478, 125] on p "The construction of custom kitchen cabinet boxes typically involves the use of …" at bounding box center [459, 97] width 370 height 56
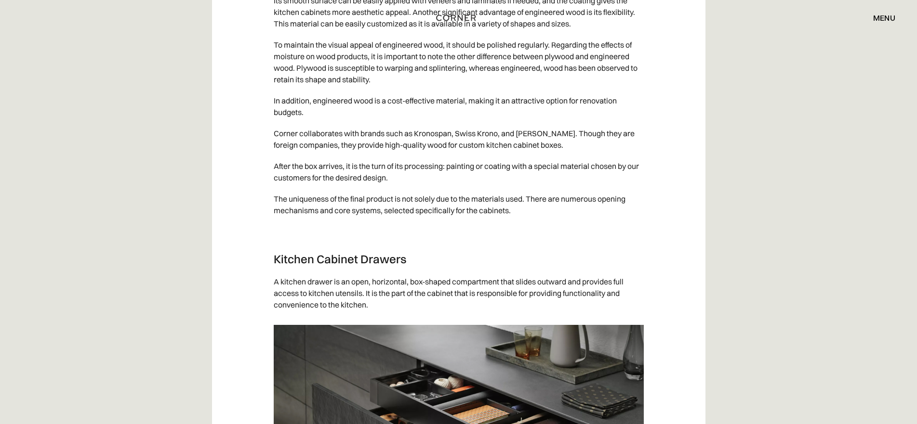
scroll to position [9348, 0]
